Goal: Information Seeking & Learning: Learn about a topic

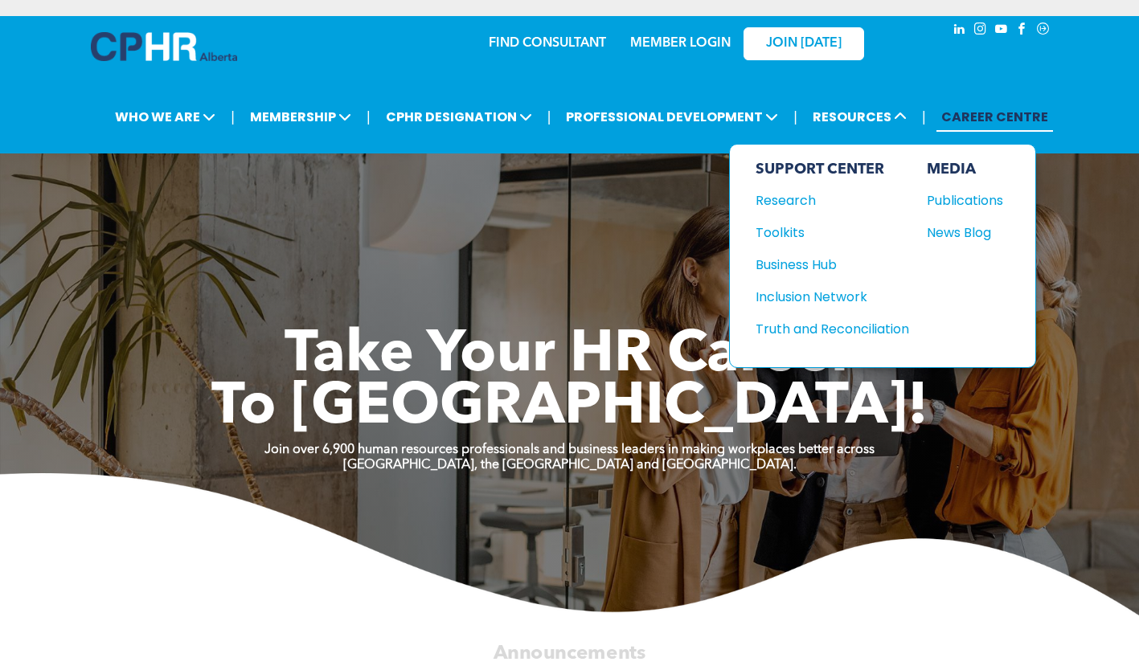
click at [969, 229] on div "News Blog" at bounding box center [960, 233] width 69 height 20
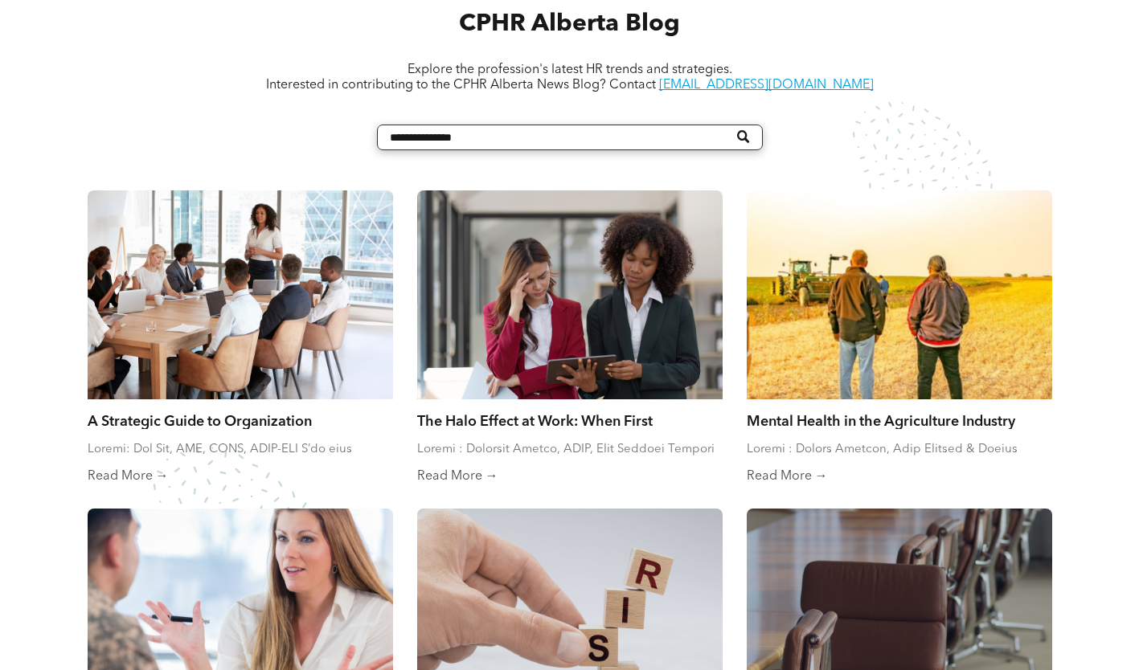
scroll to position [643, 0]
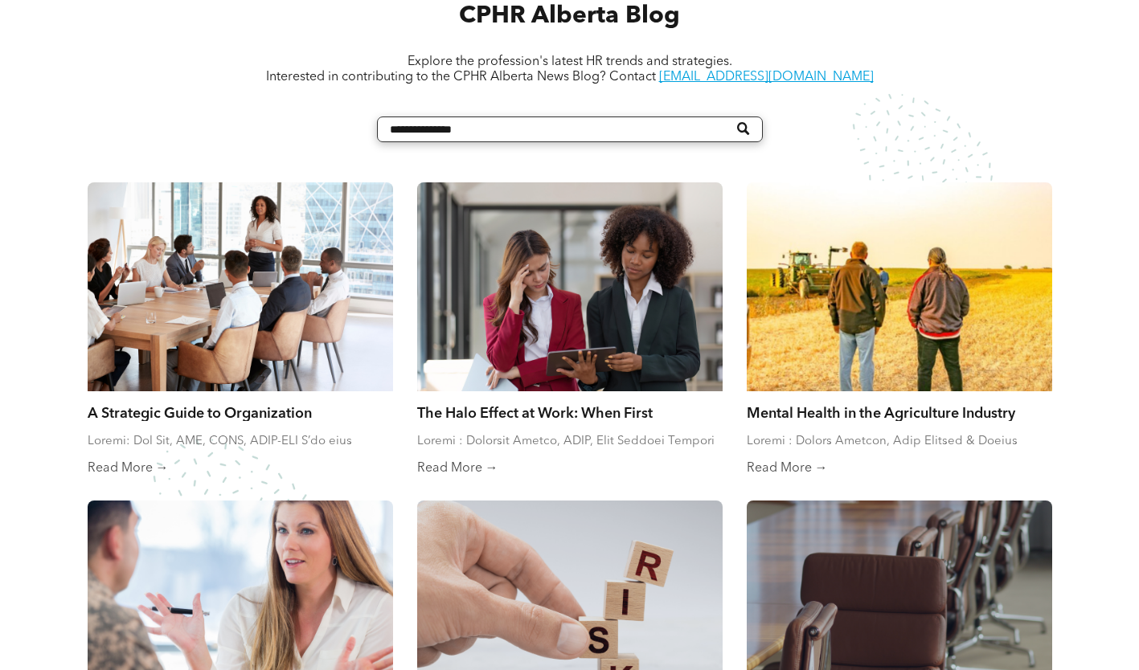
click at [258, 418] on link "A Strategic Guide to Organization Restructuring, Part 1" at bounding box center [240, 412] width 305 height 18
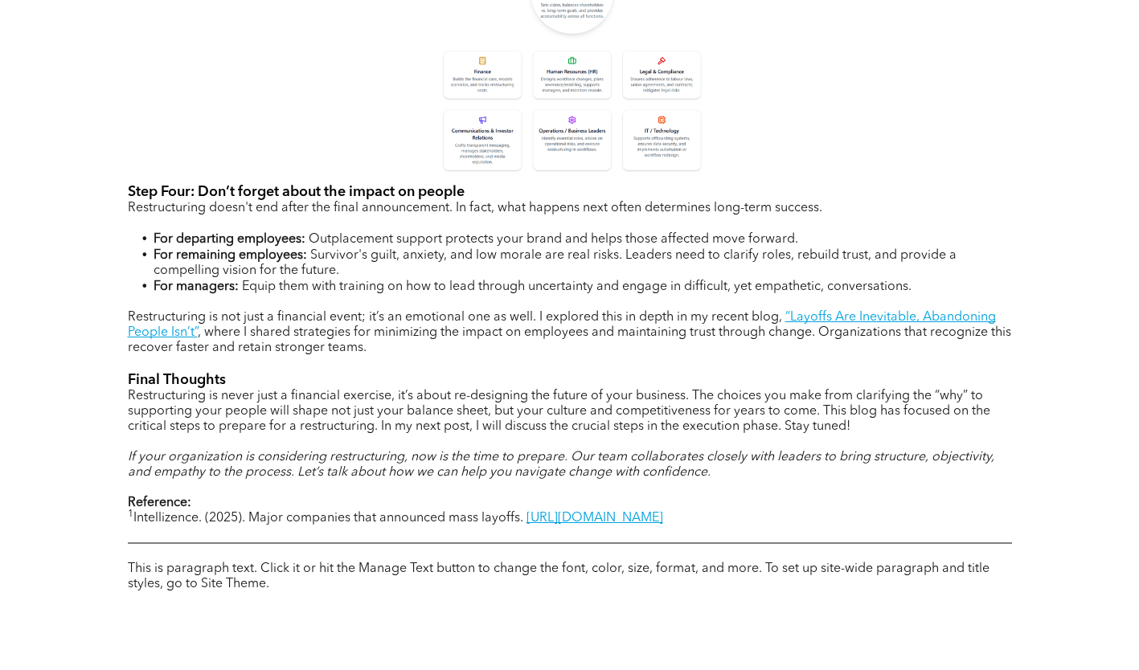
scroll to position [1527, 0]
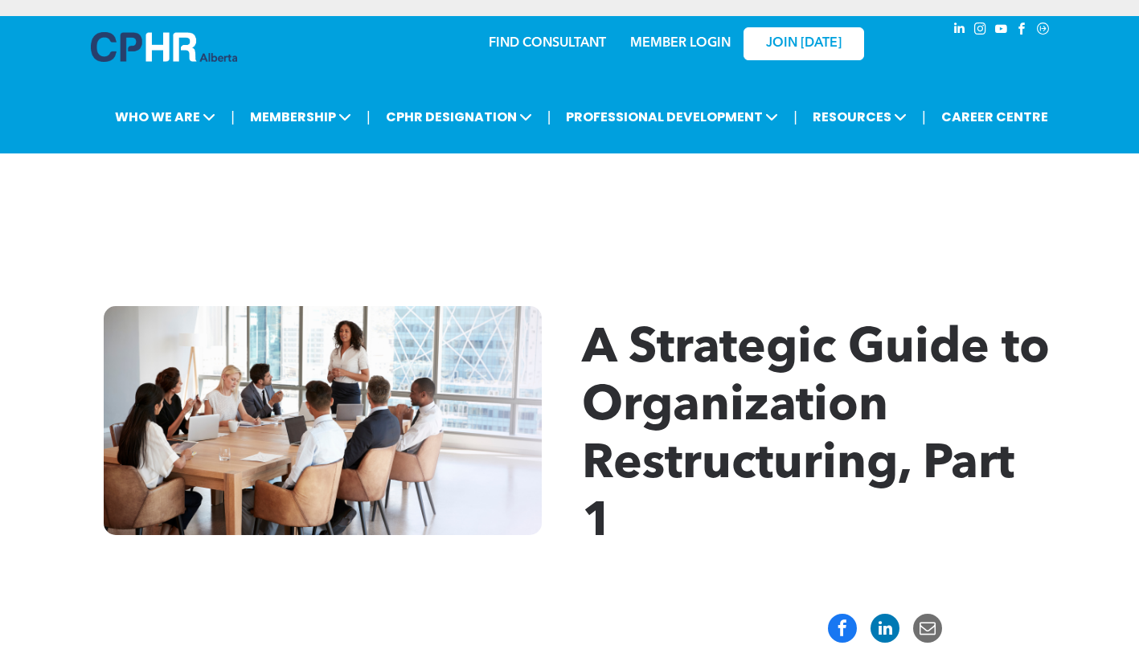
scroll to position [1527, 0]
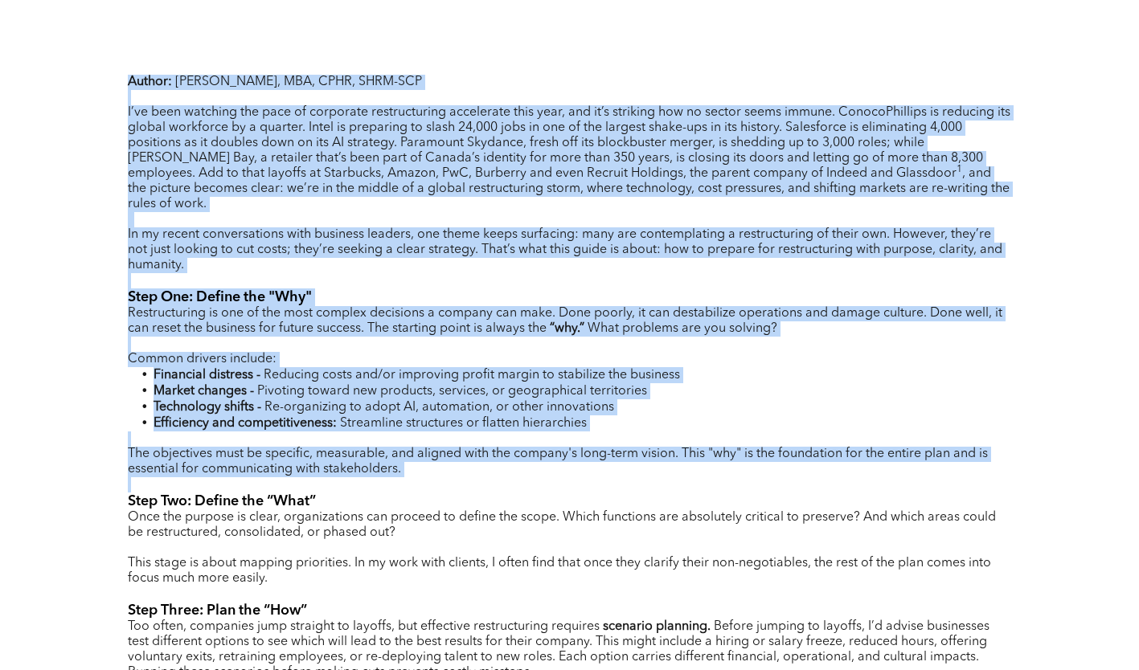
drag, startPoint x: 583, startPoint y: 348, endPoint x: 612, endPoint y: 460, distance: 116.1
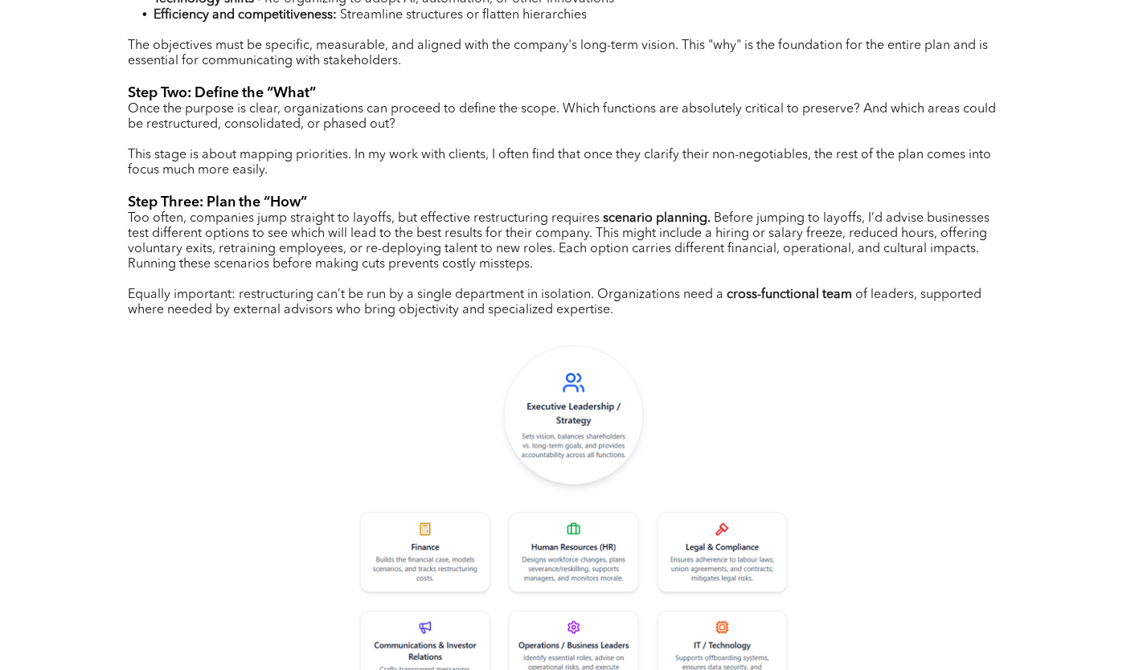
scroll to position [1125, 0]
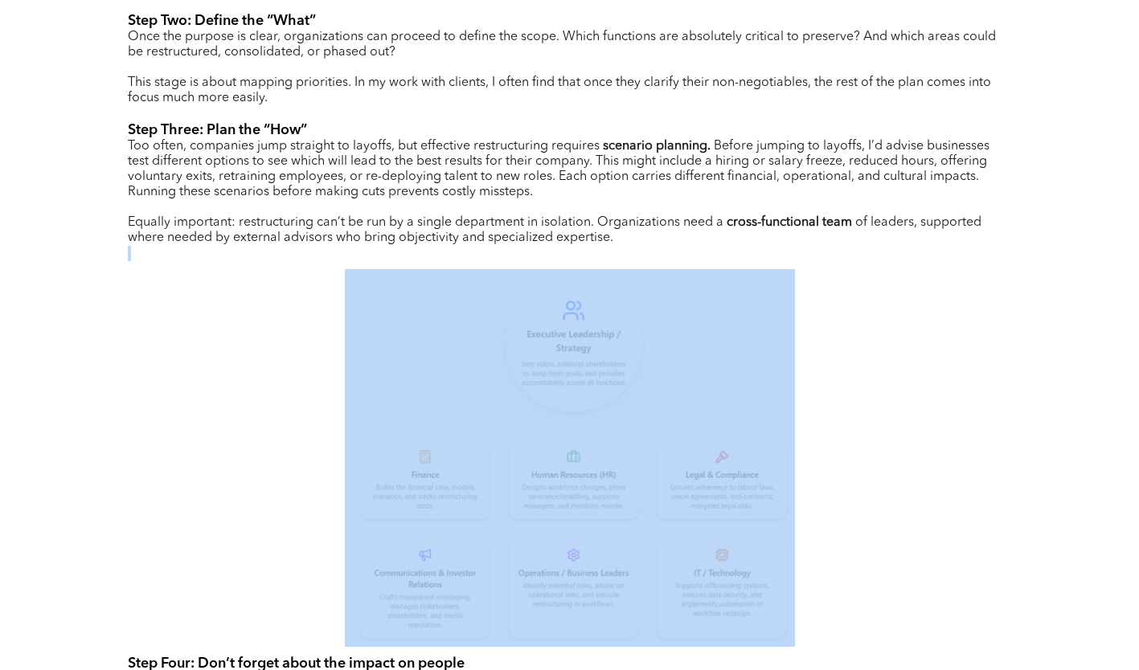
drag, startPoint x: 612, startPoint y: 460, endPoint x: 774, endPoint y: 274, distance: 246.6
click at [774, 274] on div "Author: [PERSON_NAME], MBA, CPHR, SHRM-SCP I’ve been watching the pace of corpo…" at bounding box center [570, 476] width 884 height 1780
drag, startPoint x: 774, startPoint y: 274, endPoint x: 926, endPoint y: 390, distance: 192.0
click at [926, 388] on div "Author: [PERSON_NAME], MBA, CPHR, SHRM-SCP I’ve been watching the pace of corpo…" at bounding box center [570, 476] width 884 height 1780
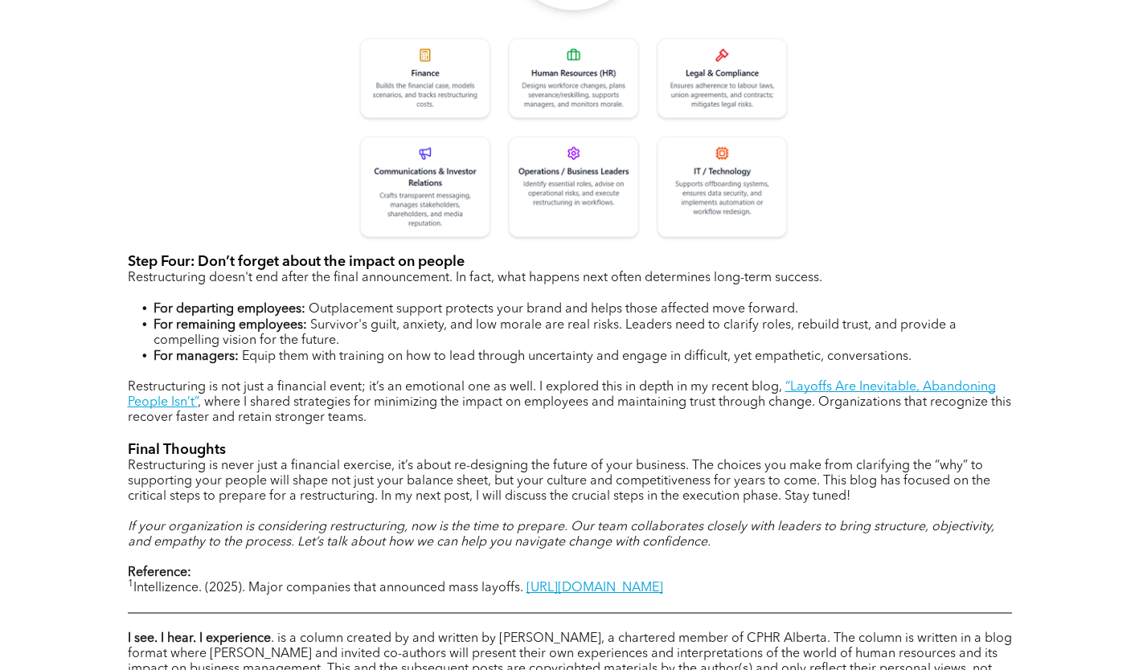
click at [362, 460] on span "Restructuring is never just a financial exercise, it’s about re-designing the f…" at bounding box center [559, 481] width 862 height 43
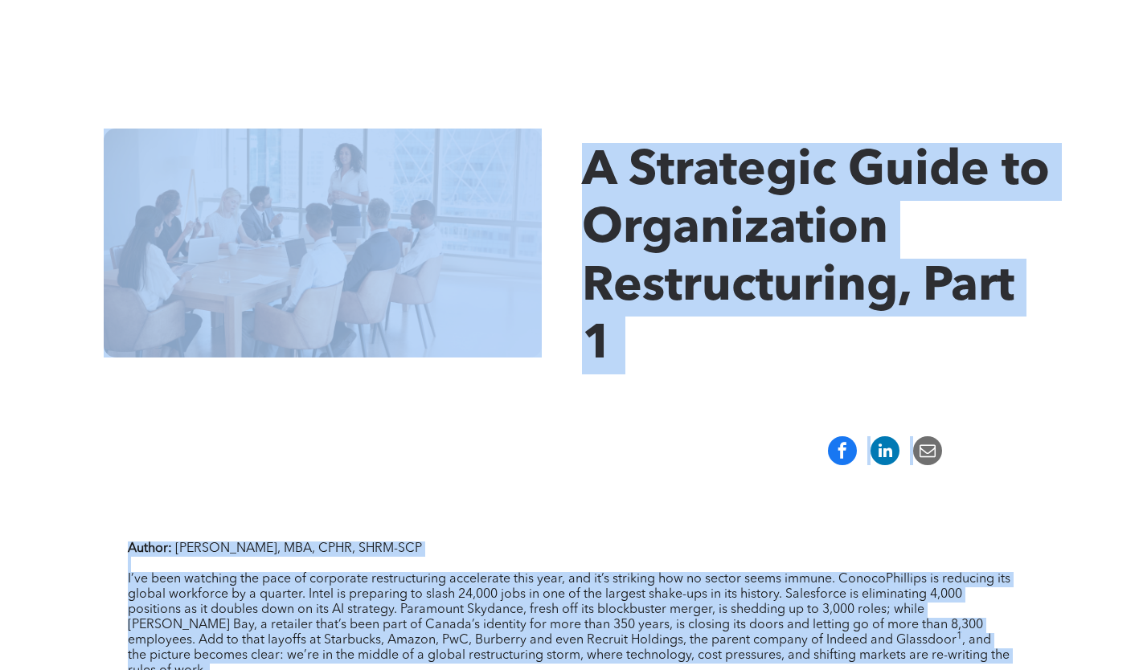
scroll to position [161, 0]
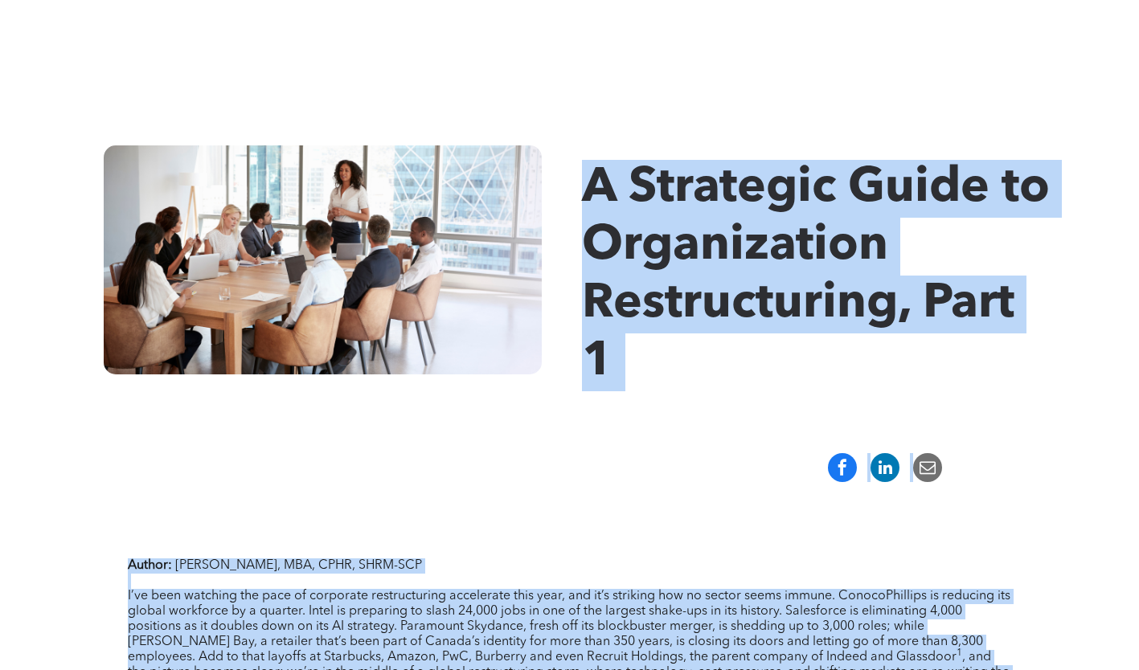
drag, startPoint x: 713, startPoint y: 359, endPoint x: 596, endPoint y: 172, distance: 220.5
copy div "L Ipsumdolo Sitam co Adipiscingel Seddoeiusmodt, Inci 7 Utlabo: Etd Mag, ALI, E…"
click at [475, 484] on div at bounding box center [569, 467] width 1139 height 53
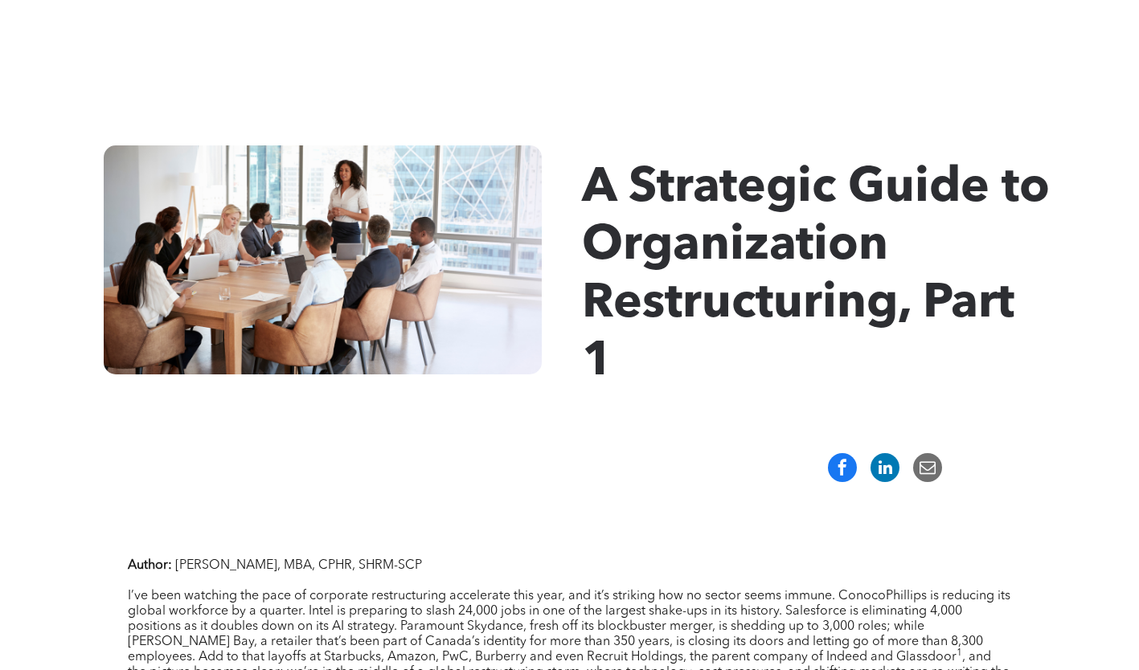
click at [578, 459] on div at bounding box center [570, 467] width 964 height 29
copy body "Home WHO WE ARE ASSOCIATION About CPHR Board of Directors Team Chapter FCPHR GO…"
click at [730, 395] on div "A Strategic Guide to Organization Restructuring, Part 1" at bounding box center [569, 269] width 1139 height 344
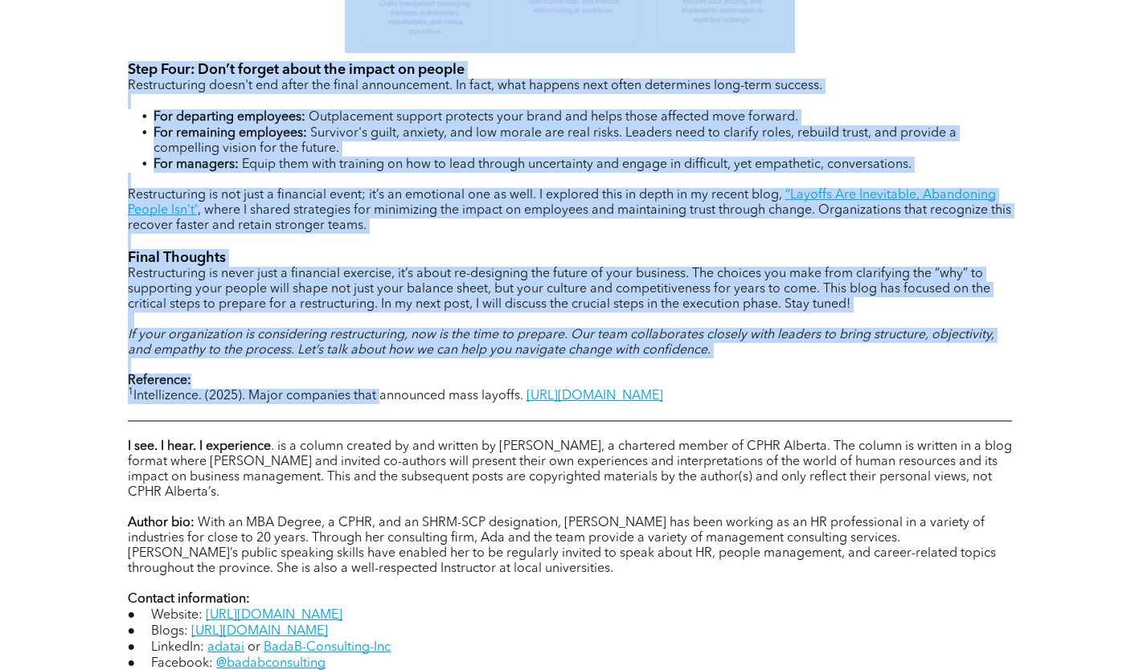
scroll to position [1687, 0]
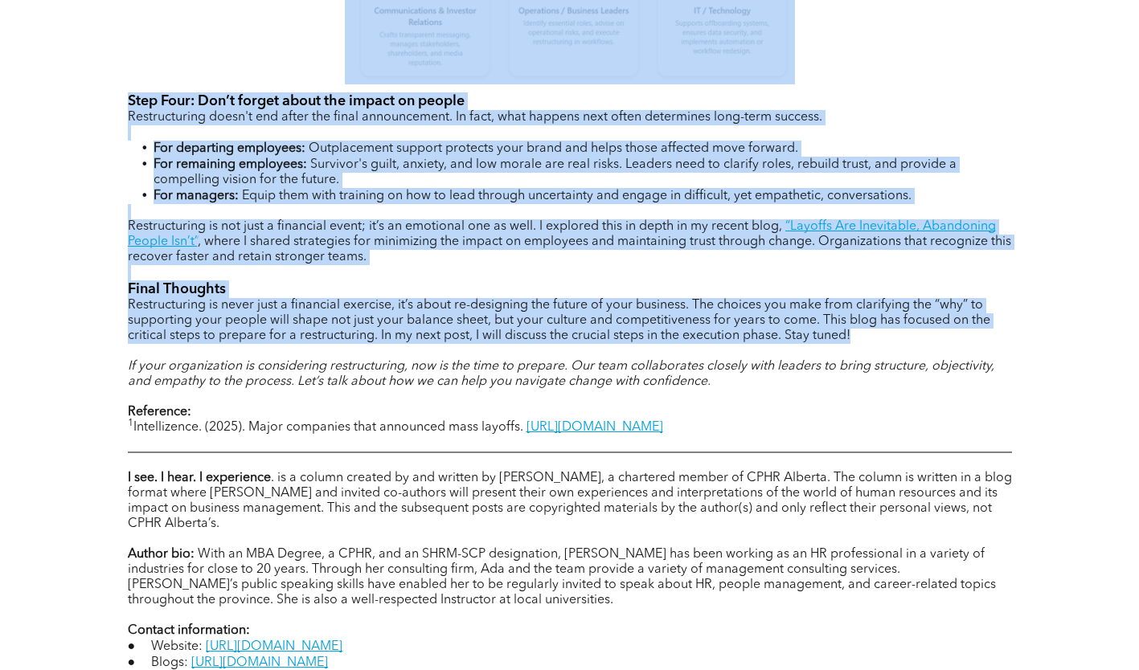
drag, startPoint x: 123, startPoint y: 356, endPoint x: 930, endPoint y: 314, distance: 807.8
copy div "L’ip dolo sitametc adi elit se doeiusmod temporincidid utlaboreet dolo magn, al…"
click at [425, 204] on p at bounding box center [570, 211] width 884 height 15
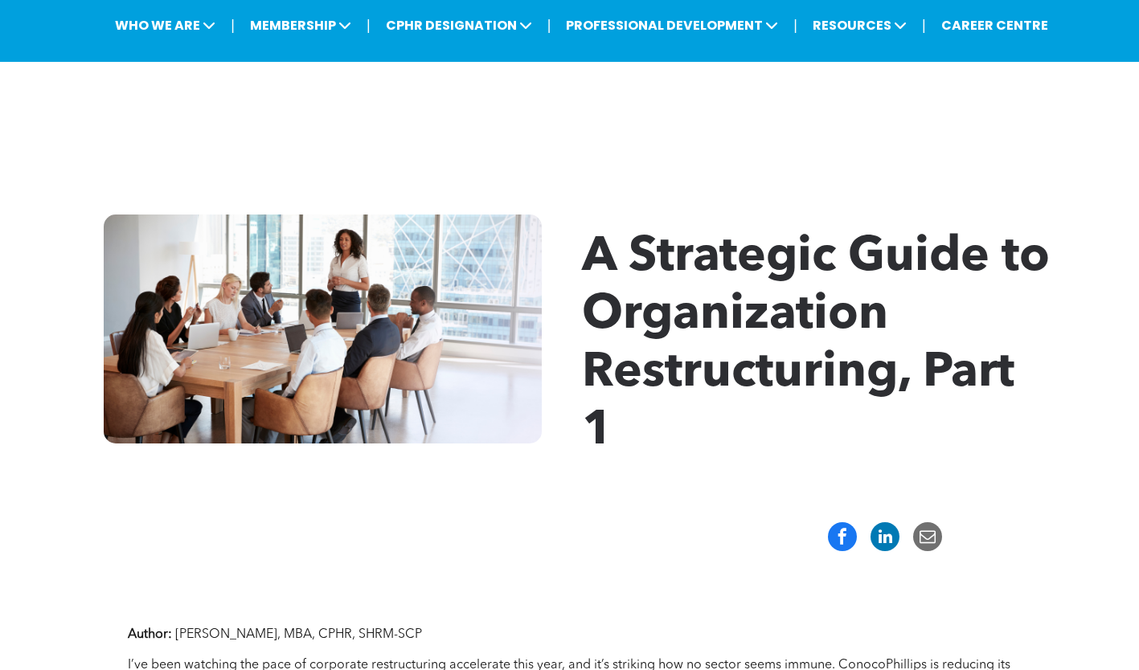
scroll to position [0, 0]
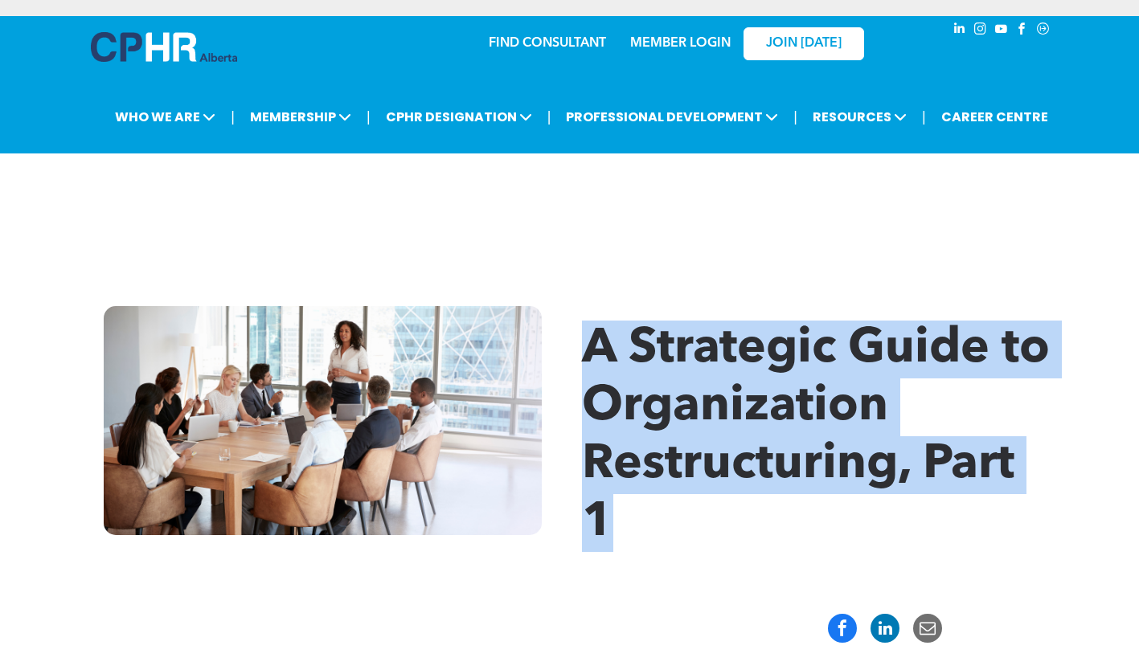
drag, startPoint x: 628, startPoint y: 494, endPoint x: 597, endPoint y: 345, distance: 151.7
click at [597, 345] on h1 "A Strategic Guide to Organization Restructuring, Part 1" at bounding box center [817, 436] width 470 height 231
copy span "A Strategic Guide to Organization Restructuring, Part 1"
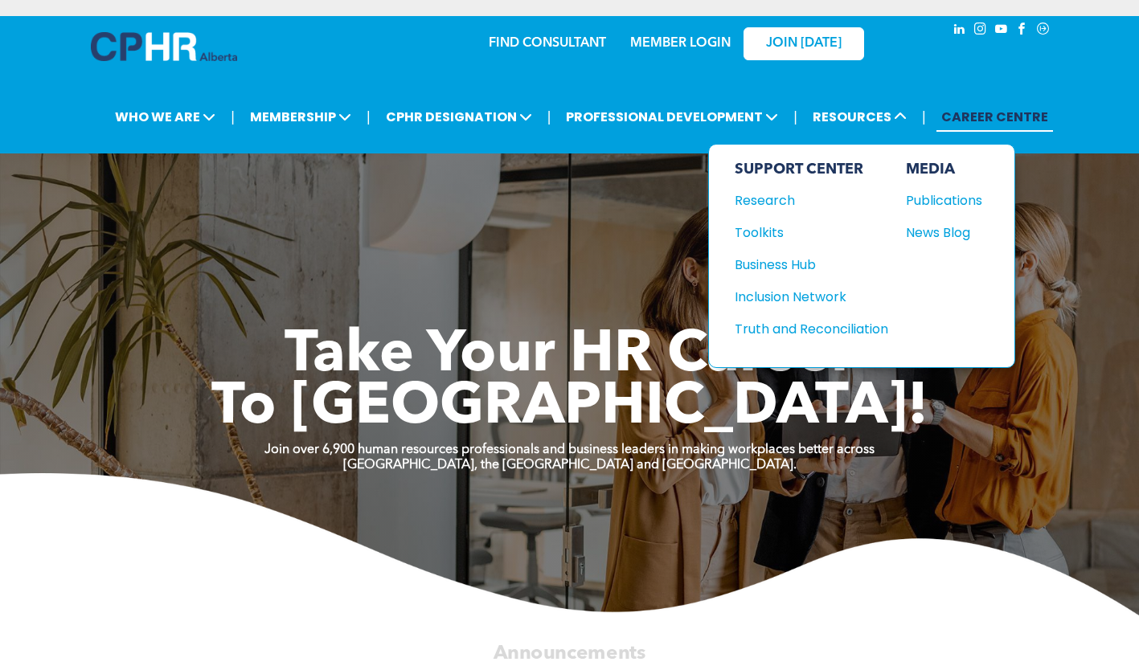
drag, startPoint x: 819, startPoint y: 325, endPoint x: 807, endPoint y: 311, distance: 18.2
click at [819, 325] on div "Truth and Reconciliation" at bounding box center [803, 329] width 138 height 20
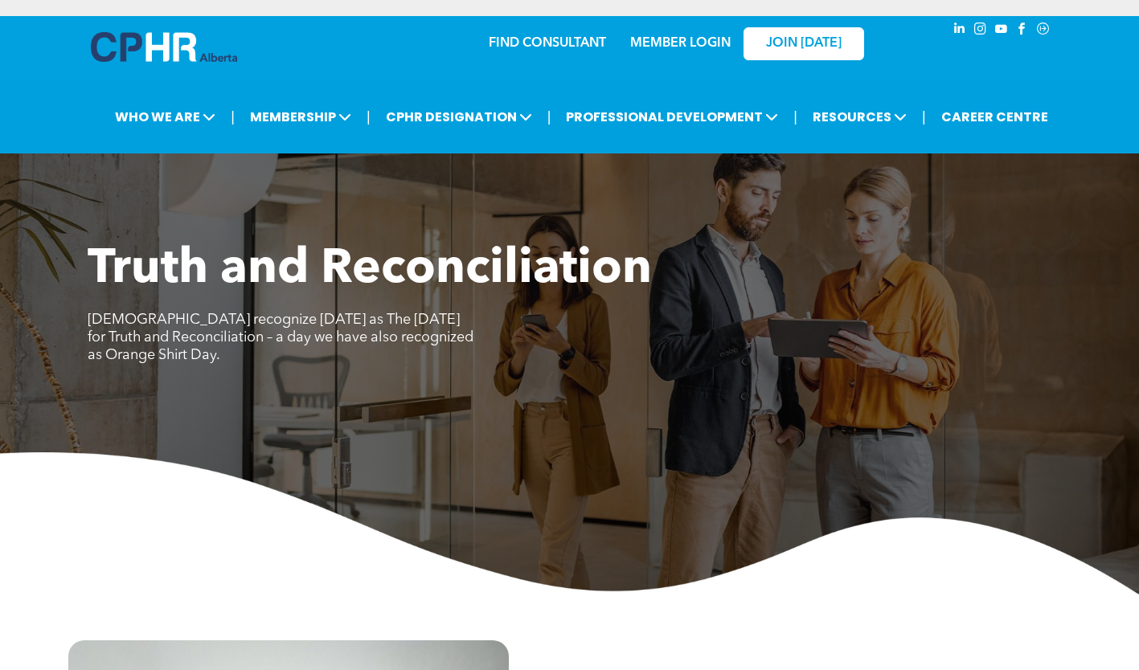
click at [251, 518] on img at bounding box center [569, 523] width 1139 height 142
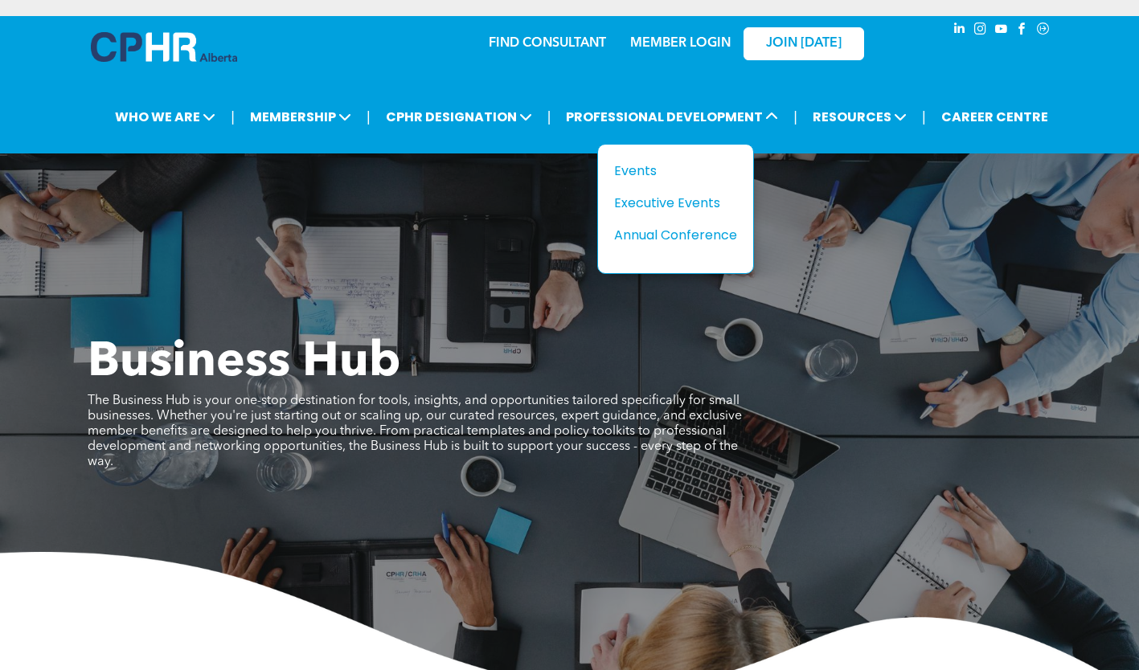
click at [664, 173] on div "Events" at bounding box center [669, 171] width 111 height 20
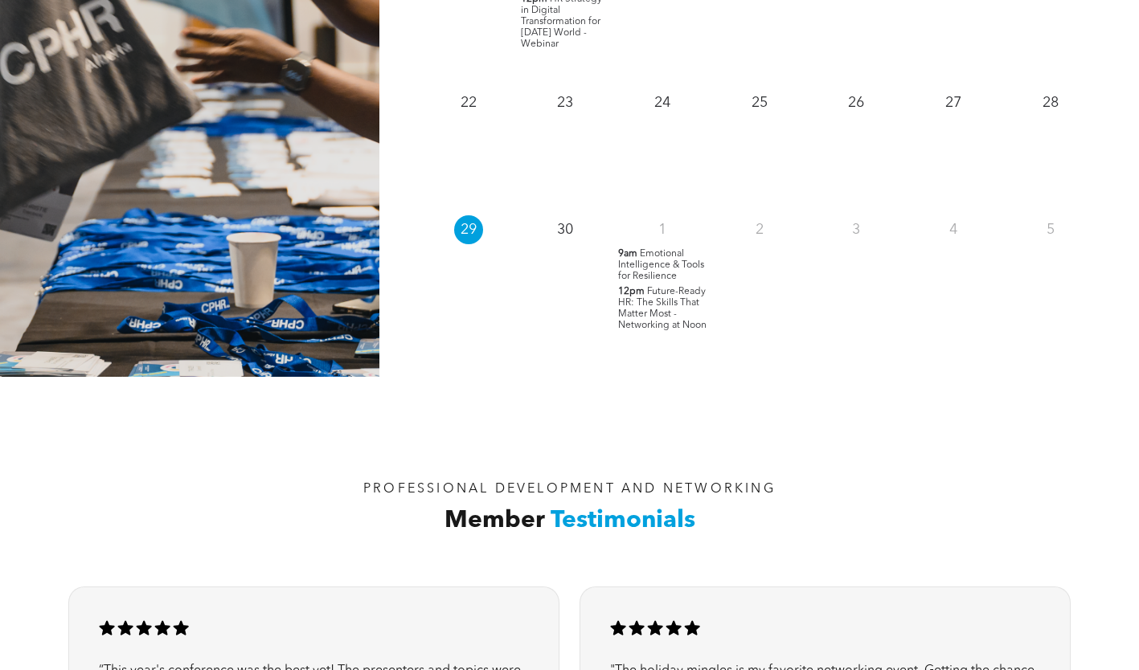
scroll to position [1687, 0]
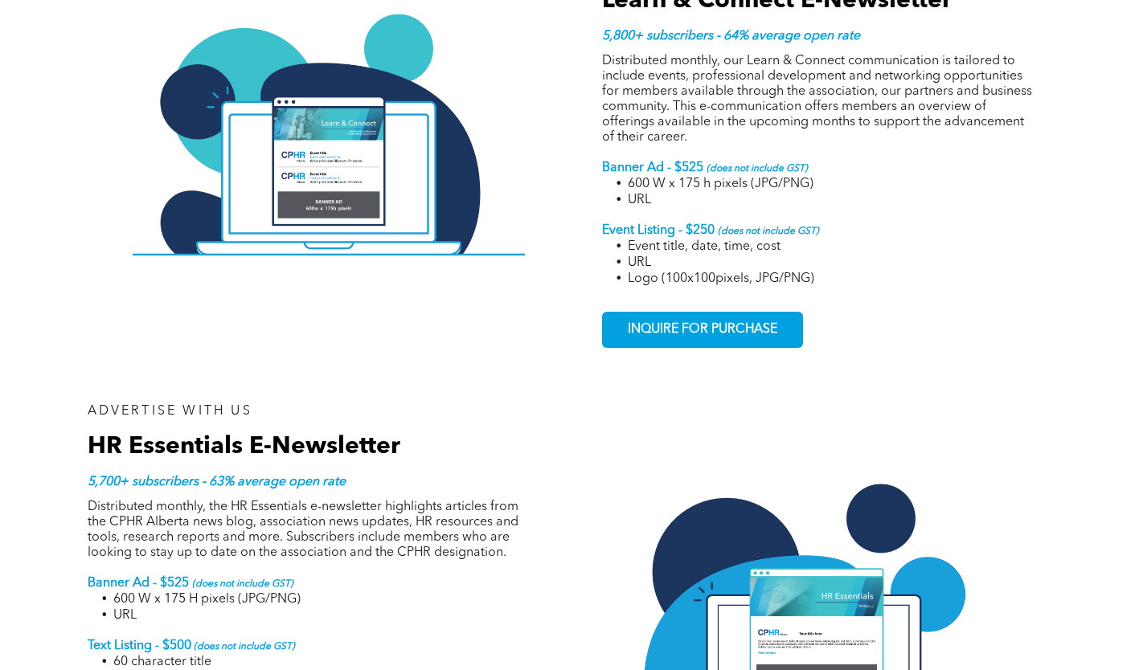
scroll to position [2089, 0]
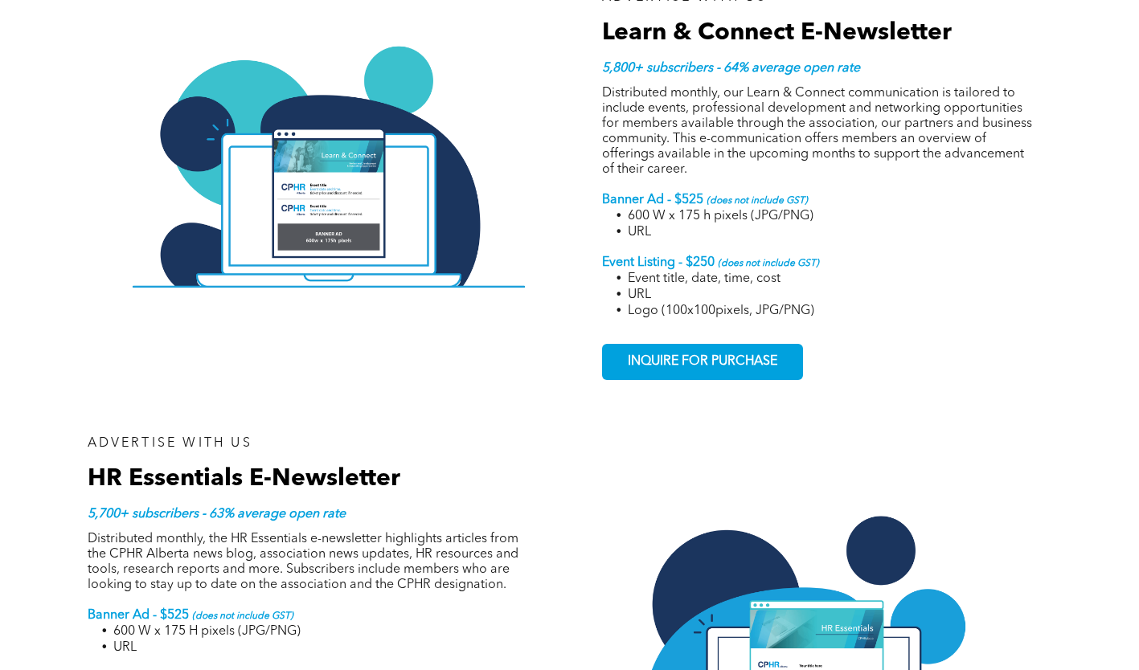
drag, startPoint x: 77, startPoint y: 423, endPoint x: 88, endPoint y: 470, distance: 47.9
click at [77, 423] on div "ADVERTISE WITH US E-Blast 5,000+ subscribers - 62% average open rate Distribute…" at bounding box center [569, 205] width 1139 height 1391
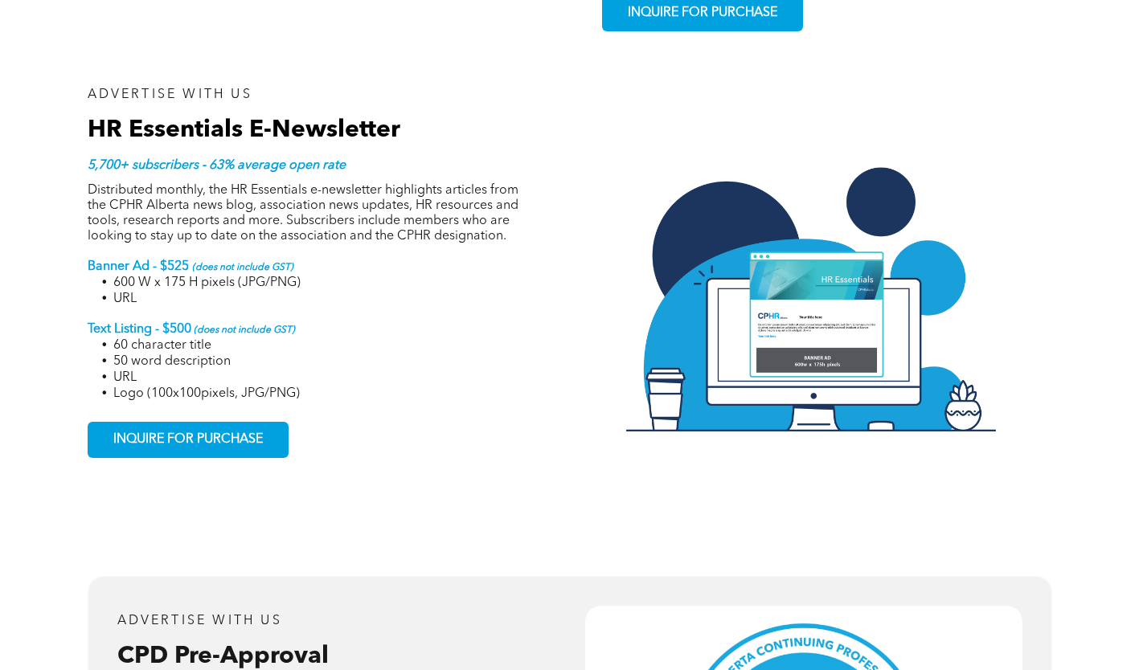
scroll to position [2412, 0]
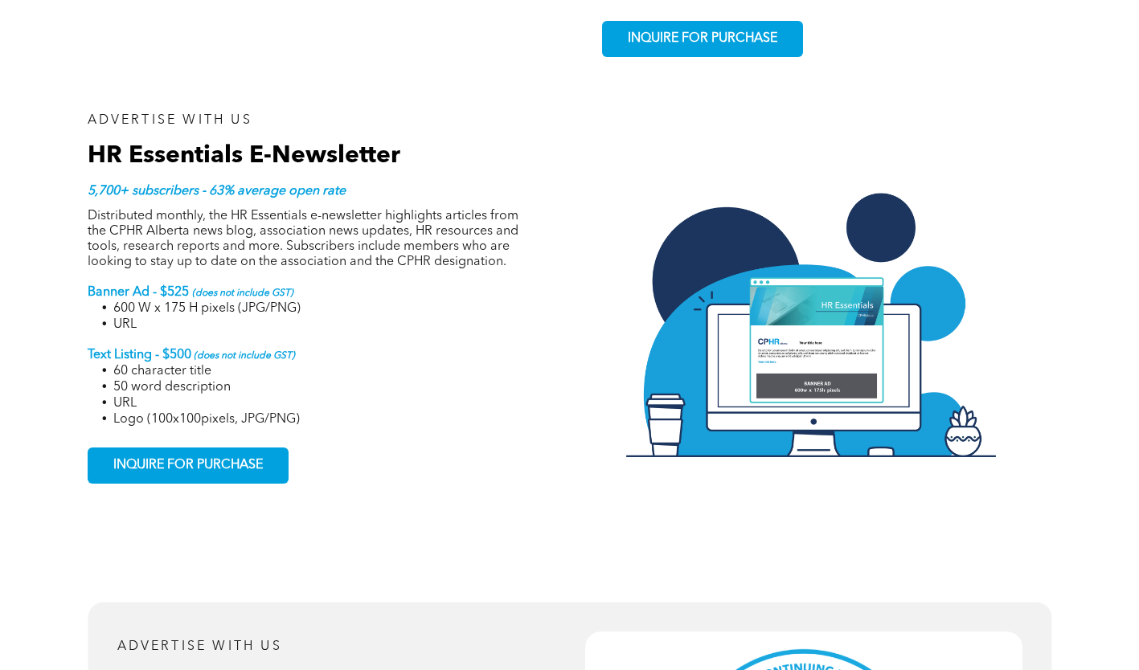
click at [162, 450] on span "INQUIRE FOR PURCHASE" at bounding box center [188, 465] width 161 height 31
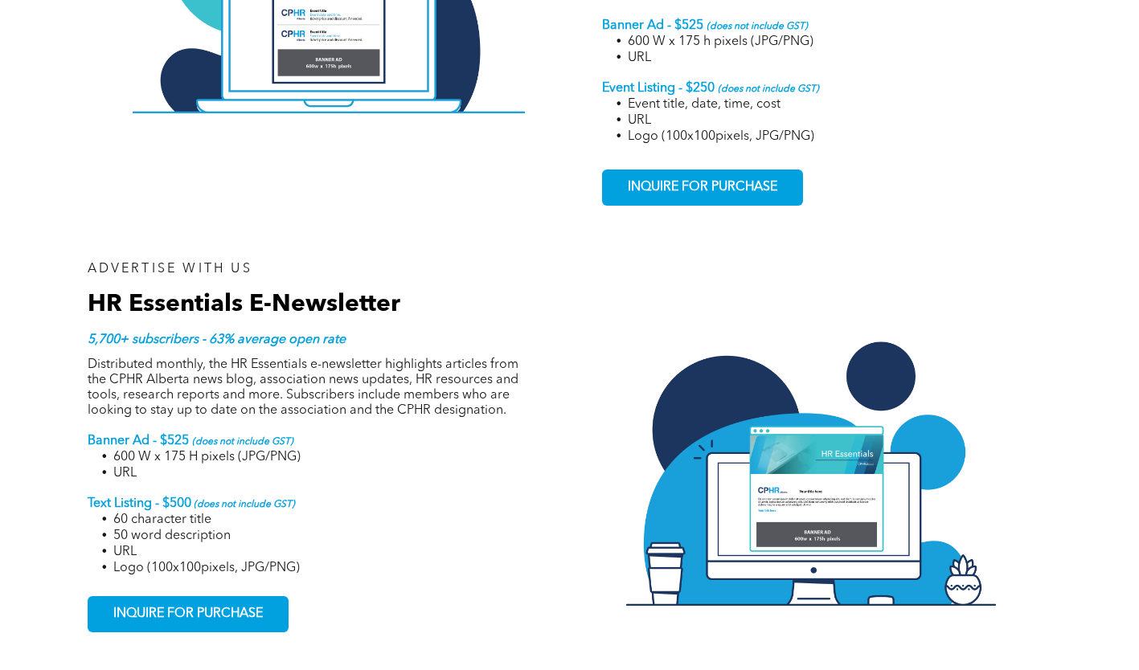
scroll to position [2251, 0]
